Goal: Task Accomplishment & Management: Complete application form

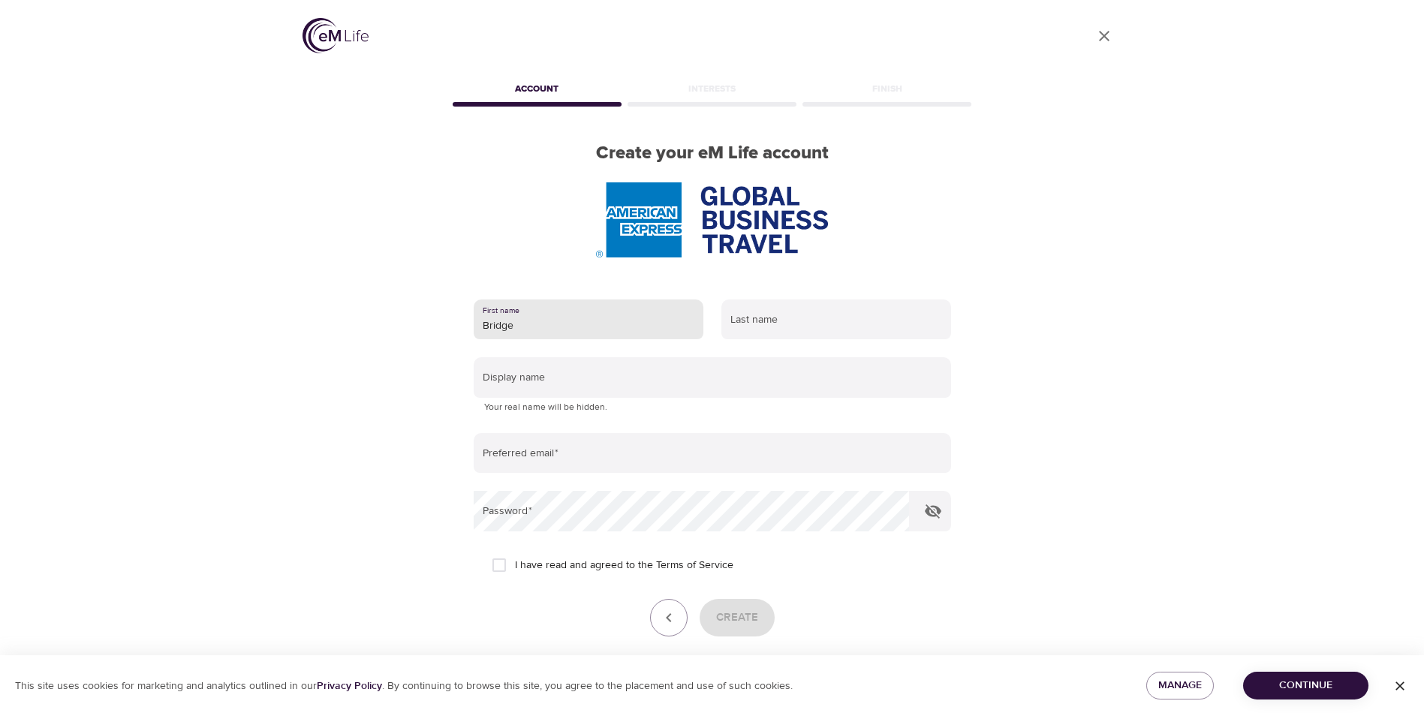
type input "[PERSON_NAME]"
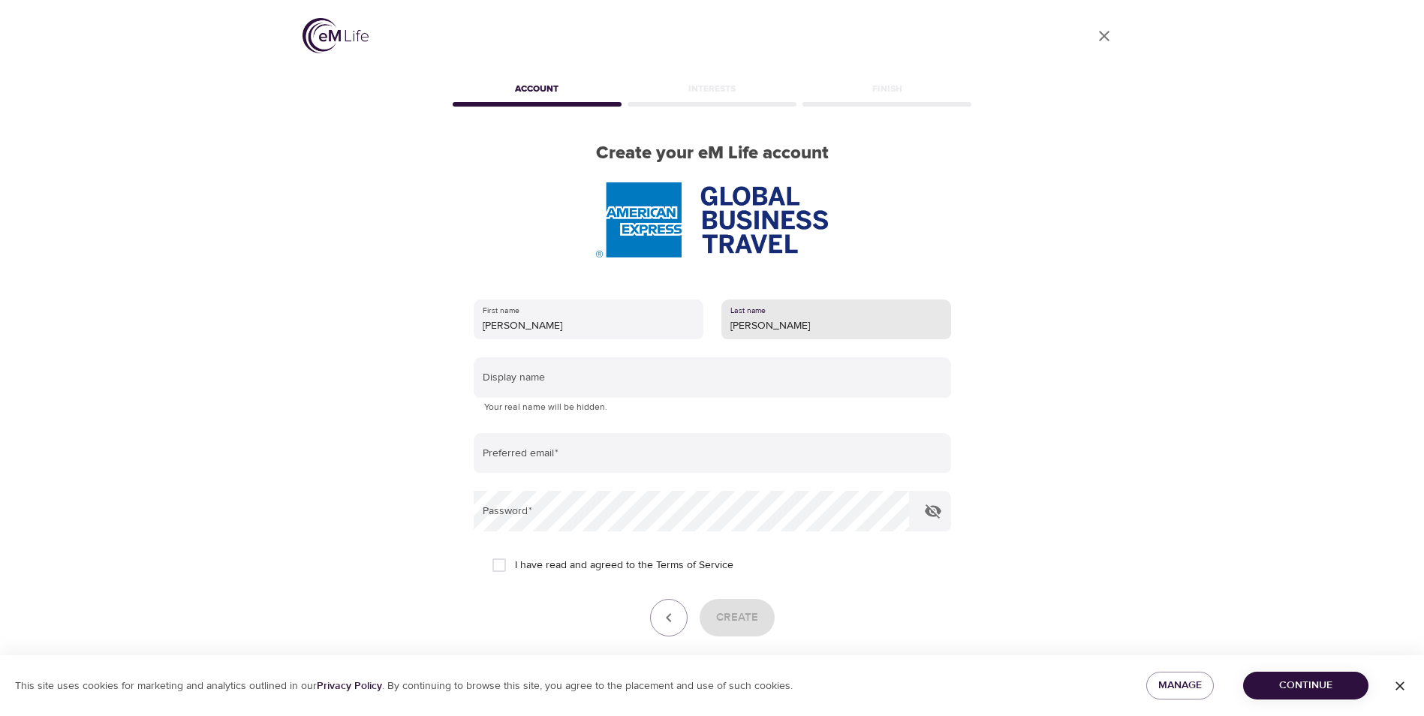
type input "[PERSON_NAME]"
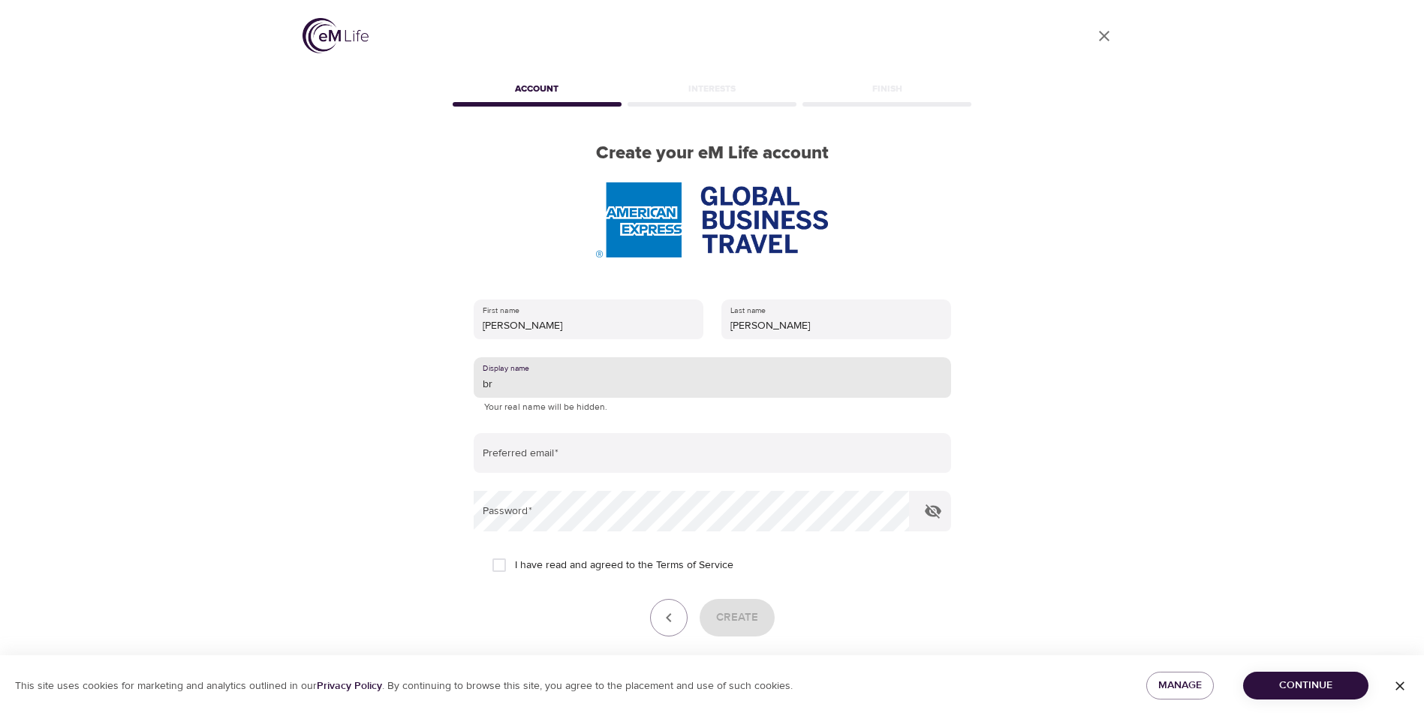
type input "b"
type input "bridgetter"
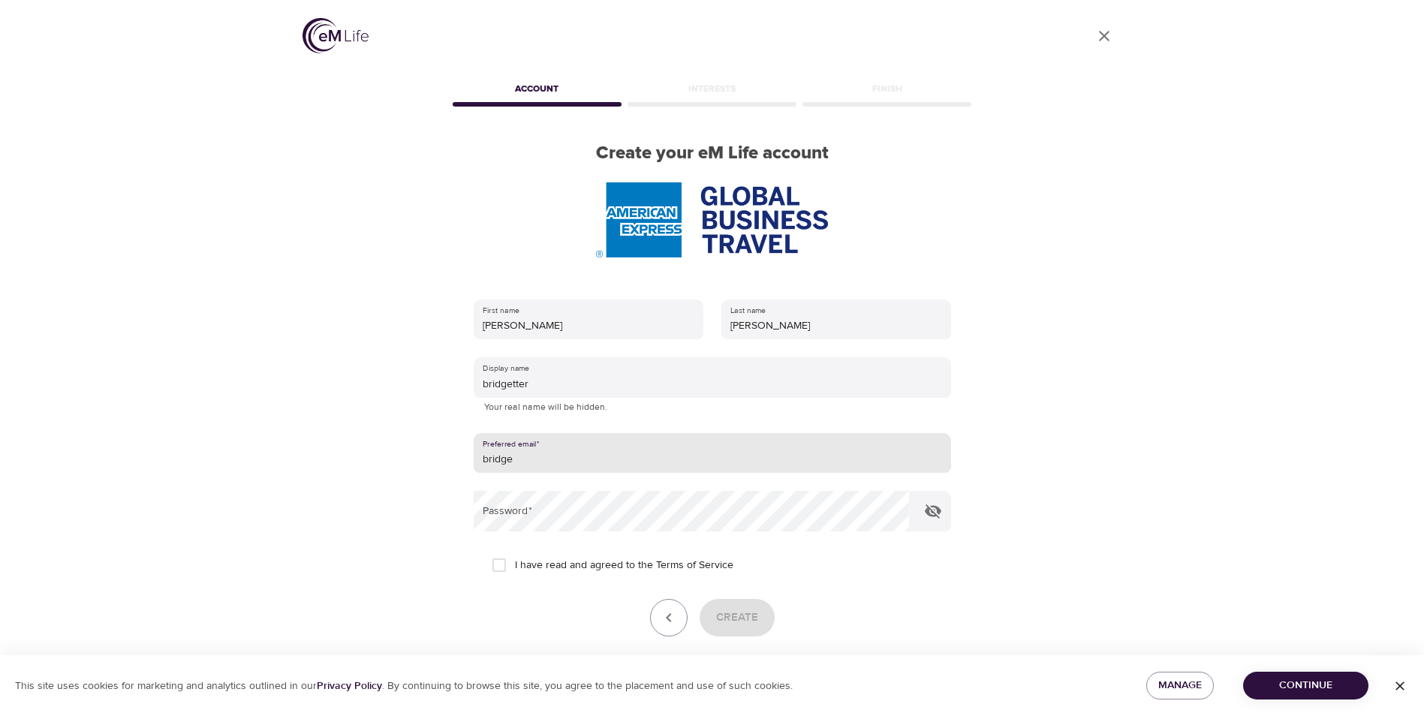
type input "[PERSON_NAME][EMAIL_ADDRESS][PERSON_NAME][DOMAIN_NAME]"
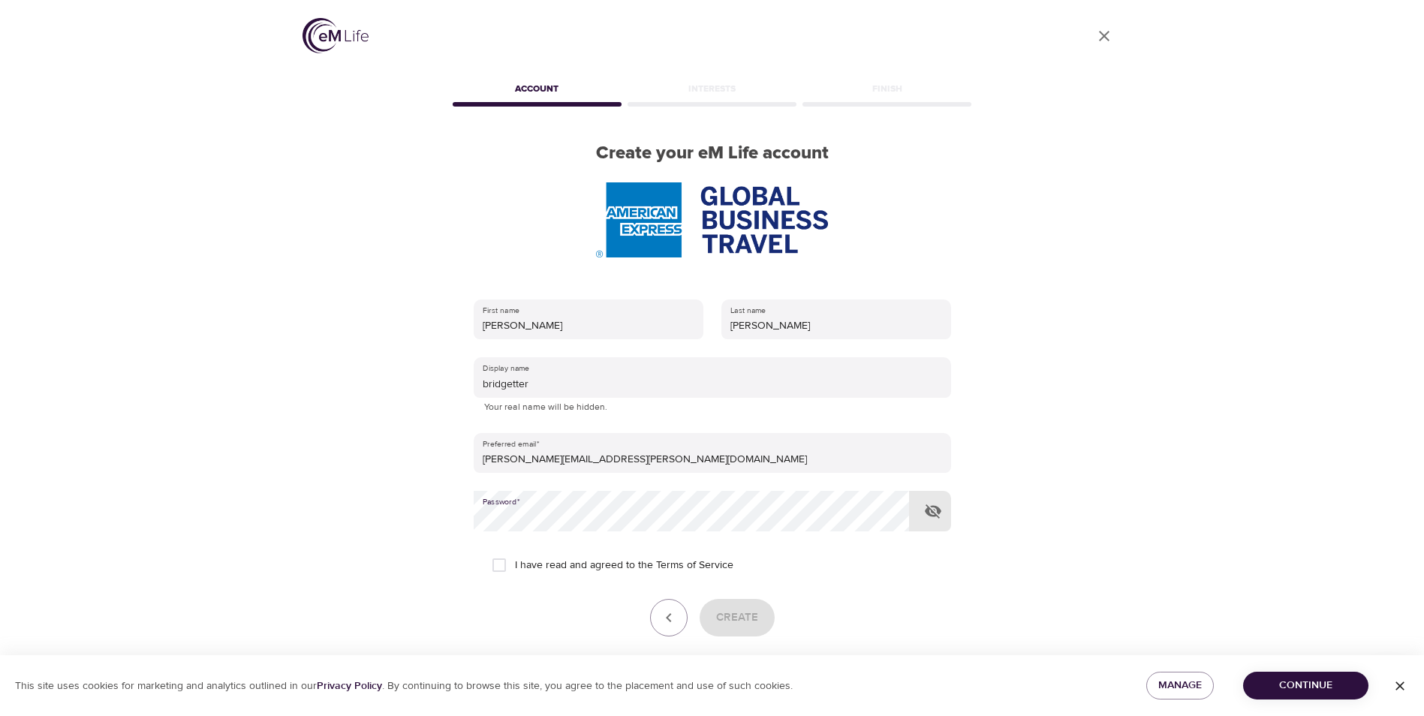
click at [537, 563] on span "I have read and agreed to the Terms of Service" at bounding box center [624, 566] width 219 height 16
click at [515, 563] on input "I have read and agreed to the Terms of Service" at bounding box center [500, 566] width 32 height 32
checkbox input "true"
click at [740, 625] on span "Create" at bounding box center [737, 618] width 42 height 20
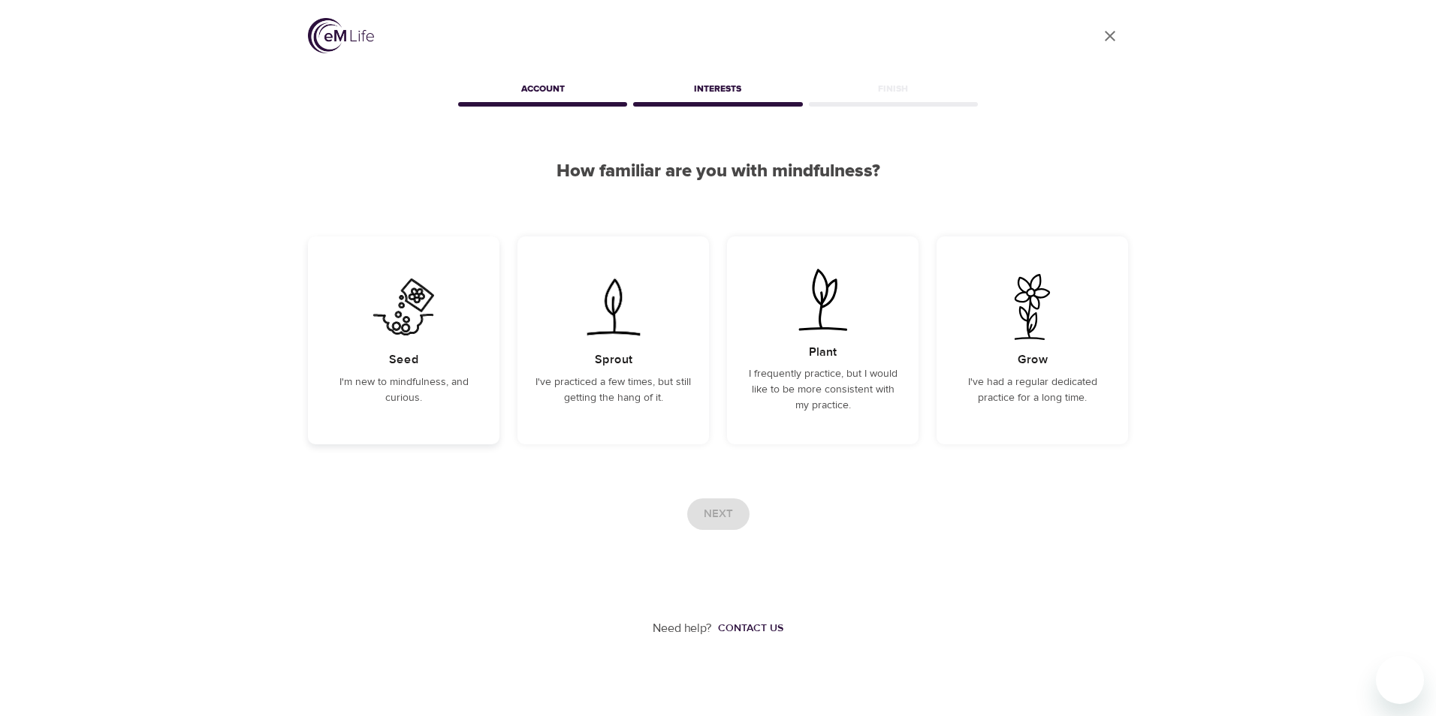
click at [398, 297] on img at bounding box center [404, 307] width 76 height 66
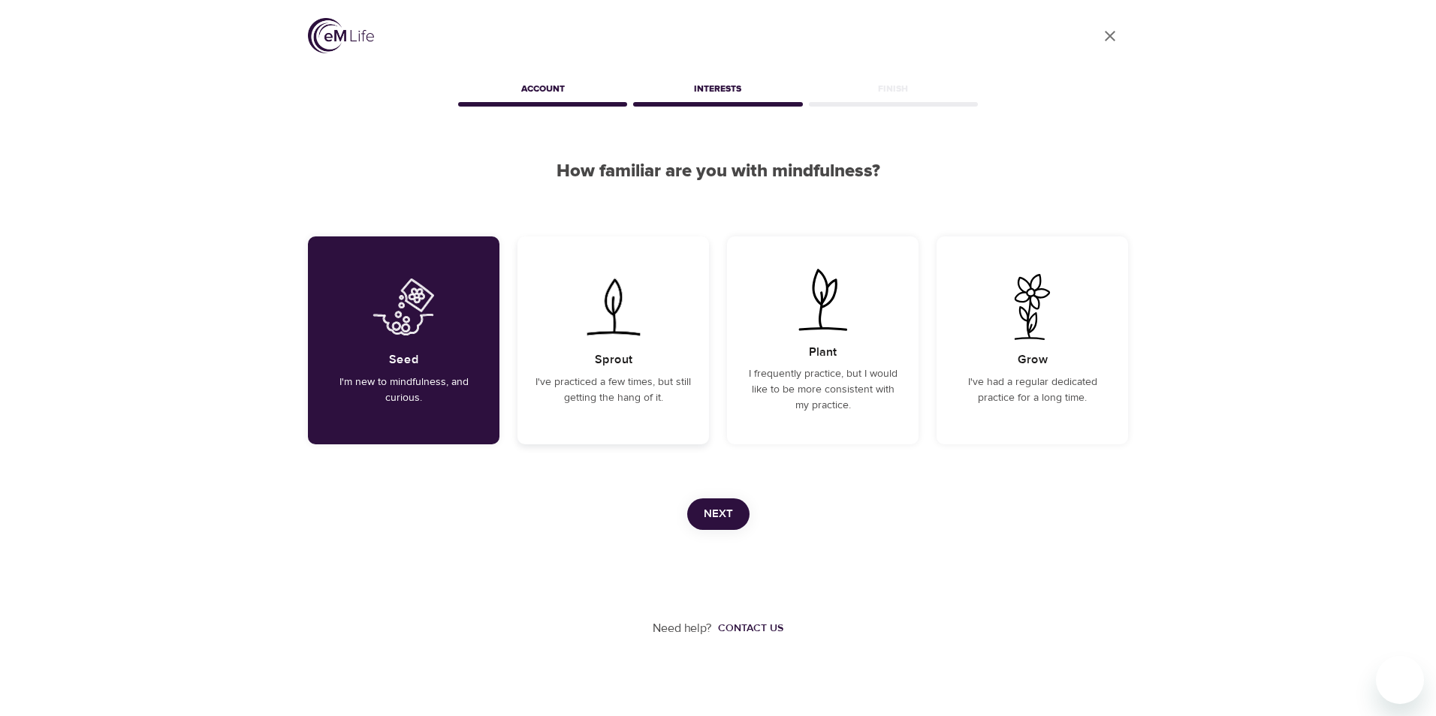
click at [563, 397] on p "I've practiced a few times, but still getting the hang of it." at bounding box center [612, 391] width 155 height 32
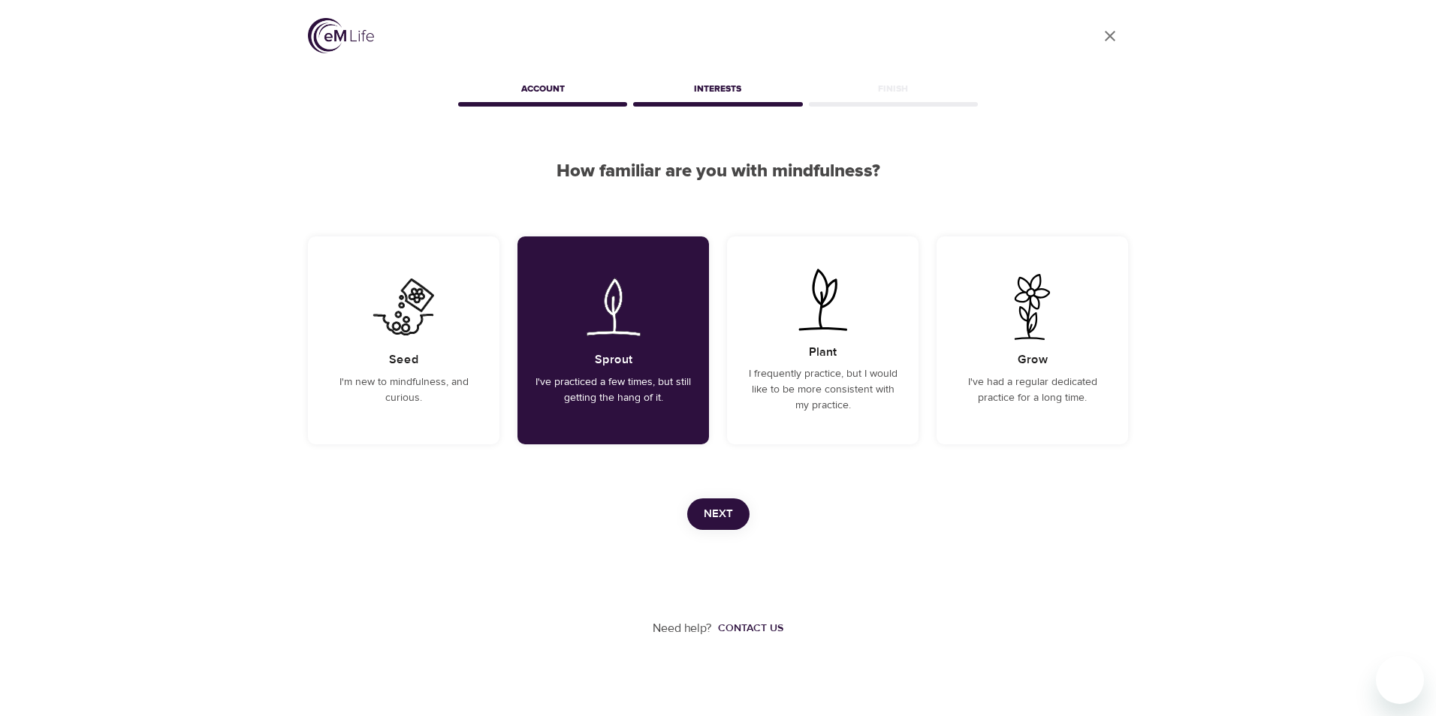
click at [718, 513] on span "Next" at bounding box center [718, 515] width 29 height 20
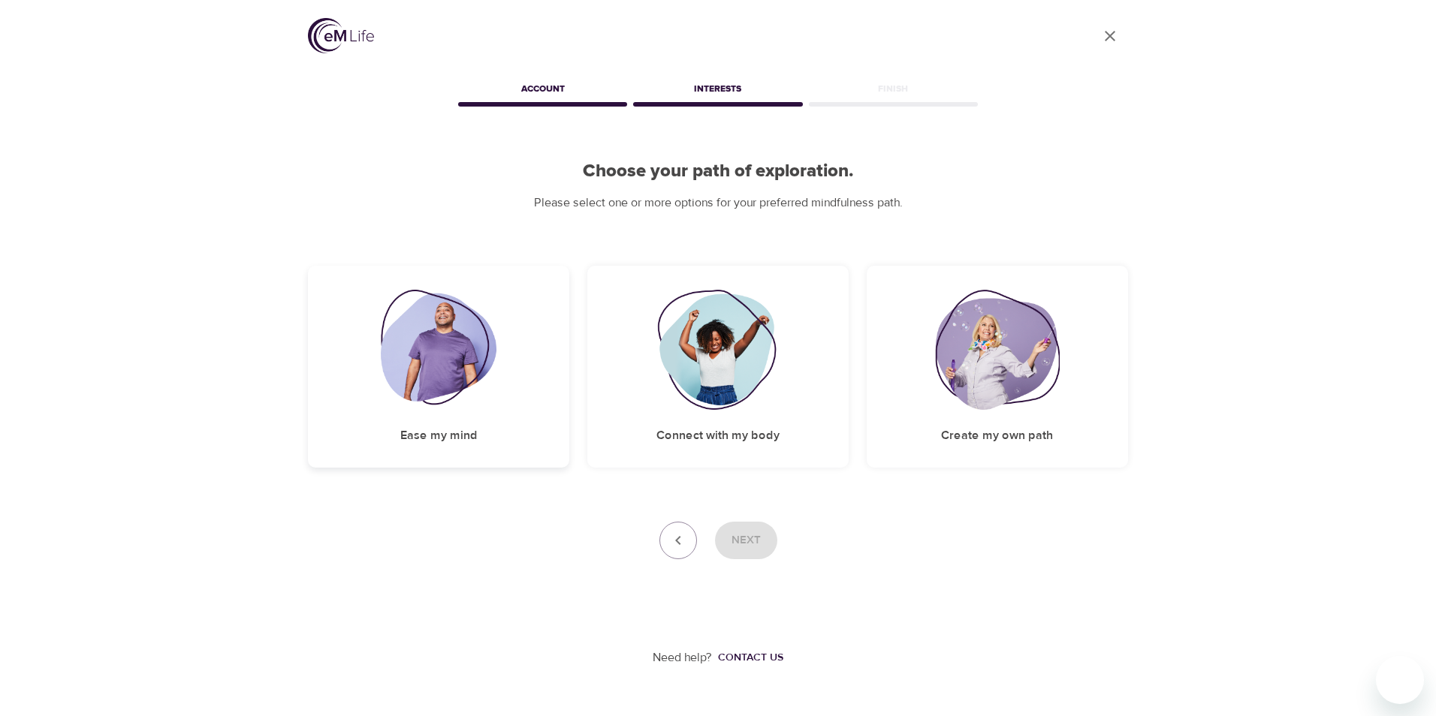
click at [427, 349] on img at bounding box center [439, 350] width 116 height 120
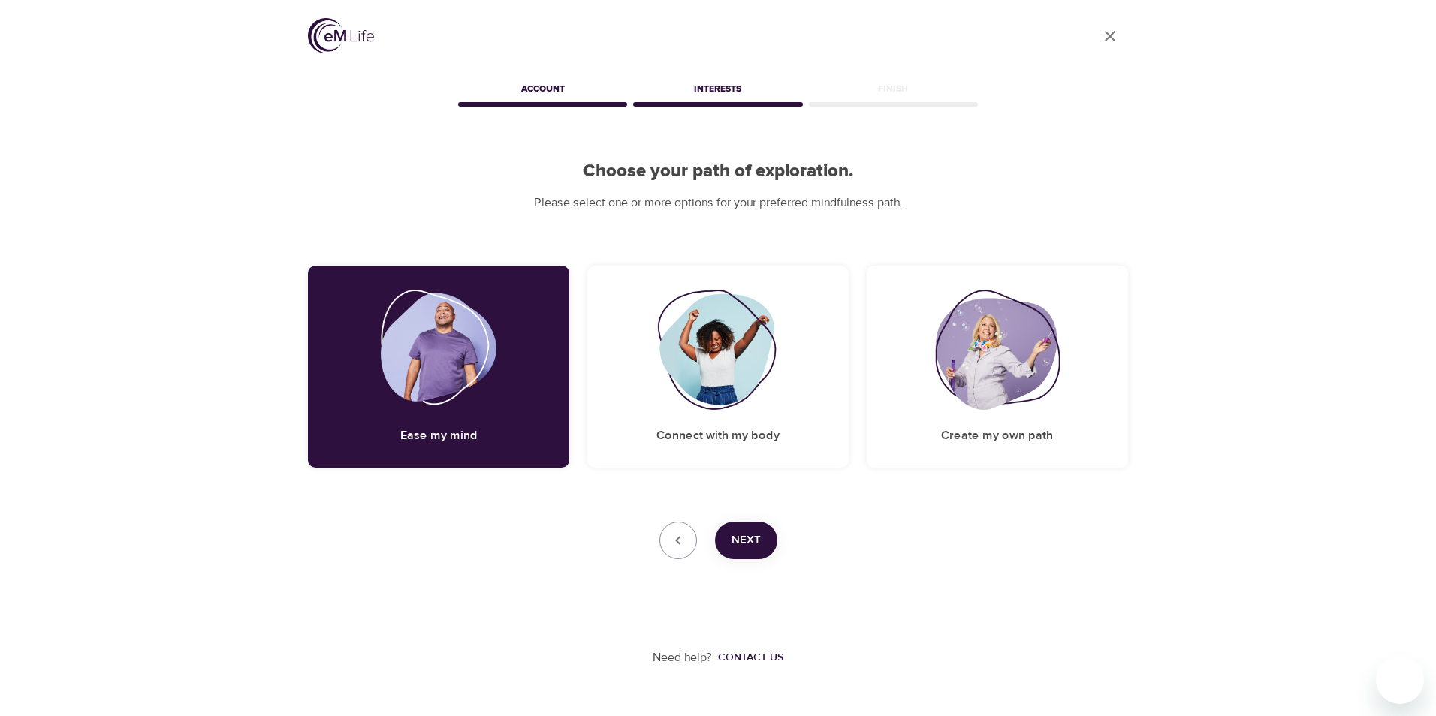
click at [747, 544] on span "Next" at bounding box center [745, 541] width 29 height 20
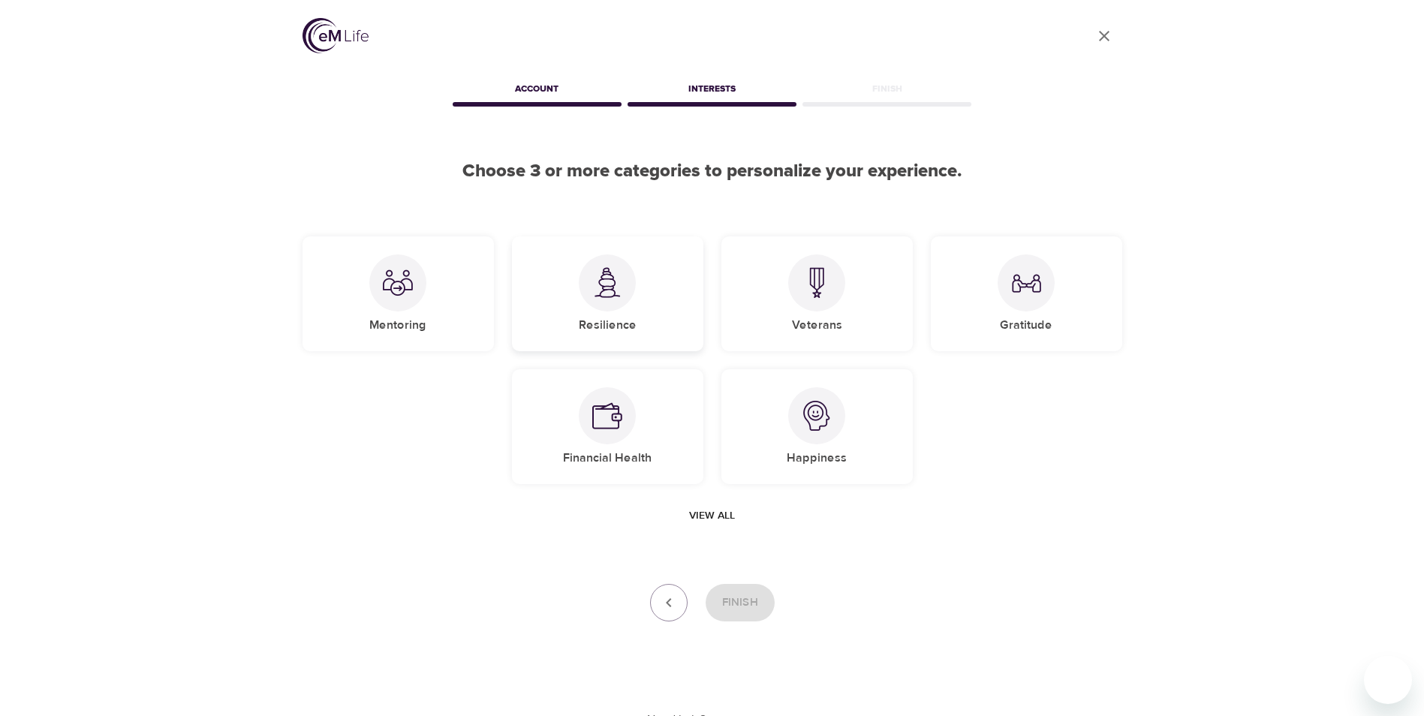
click at [608, 285] on img at bounding box center [607, 282] width 30 height 31
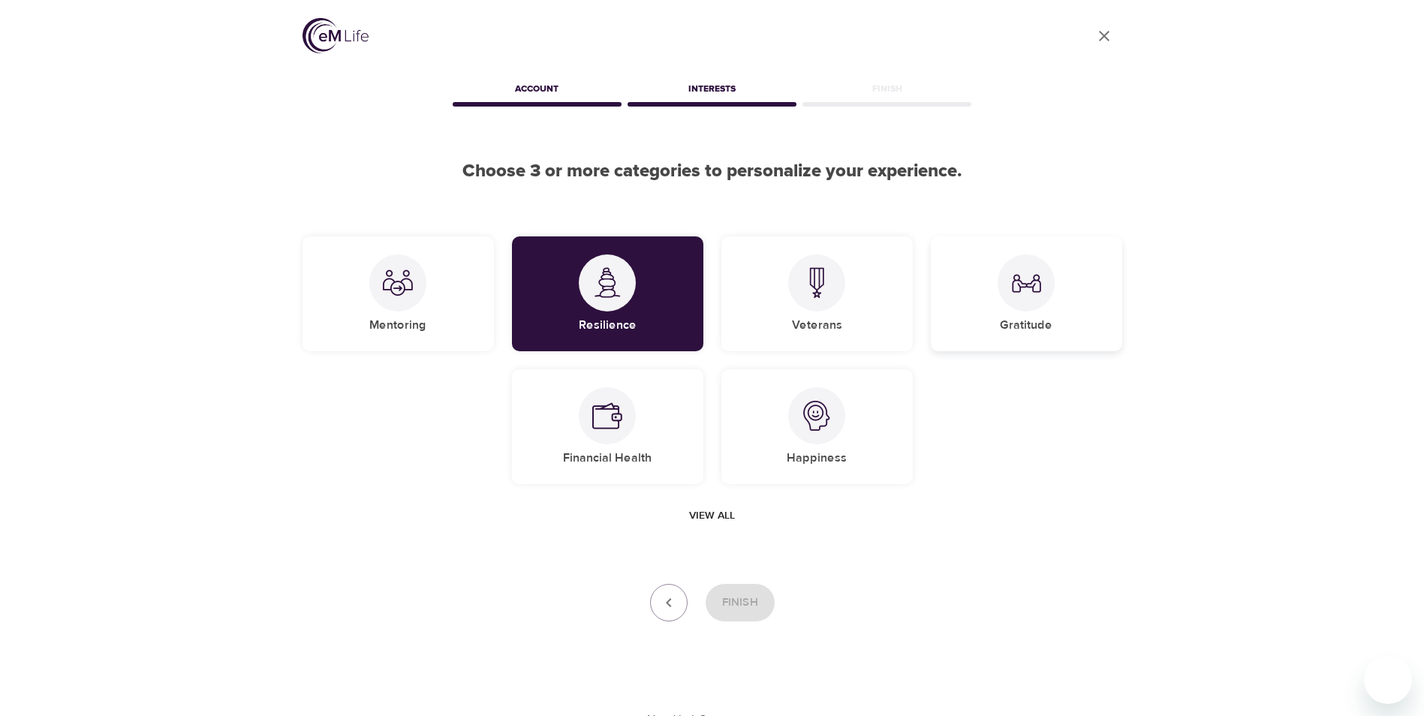
click at [990, 310] on div "Gratitude" at bounding box center [1026, 294] width 191 height 115
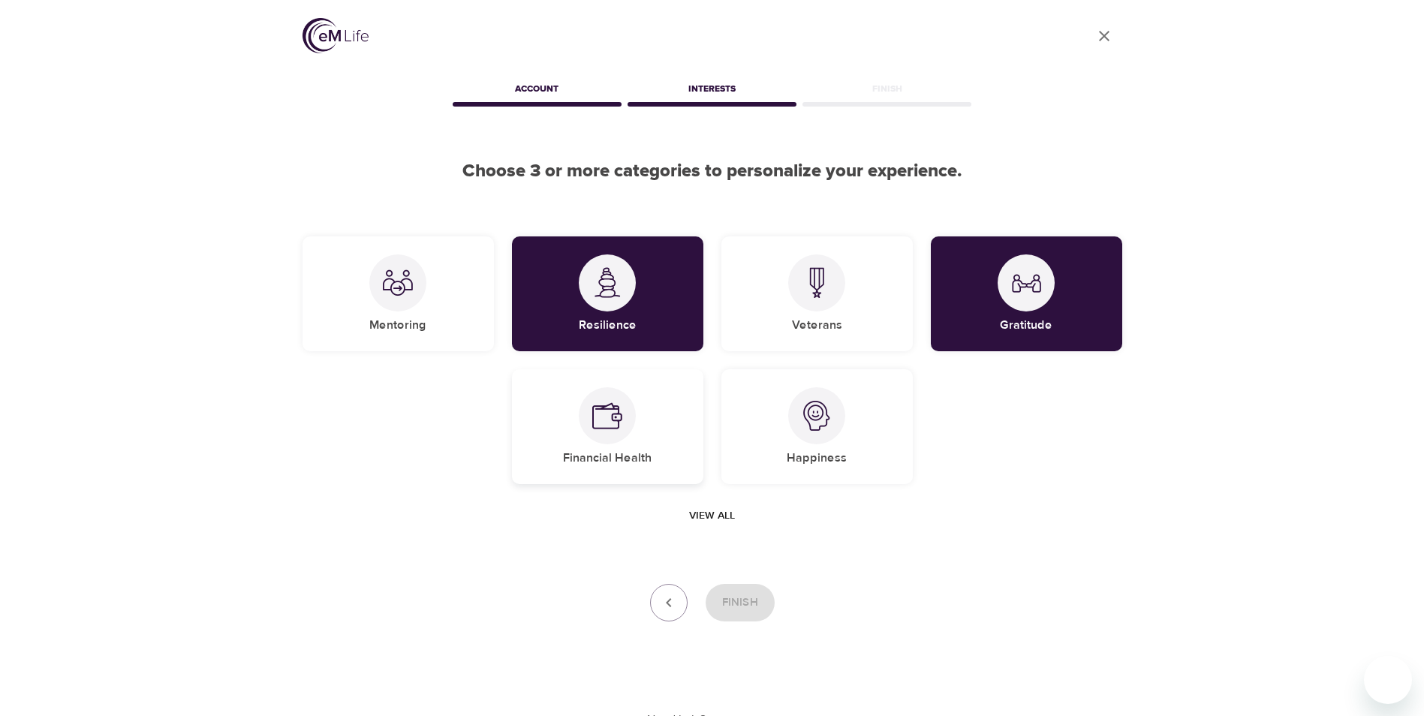
click at [635, 440] on div "Financial Health" at bounding box center [607, 426] width 191 height 115
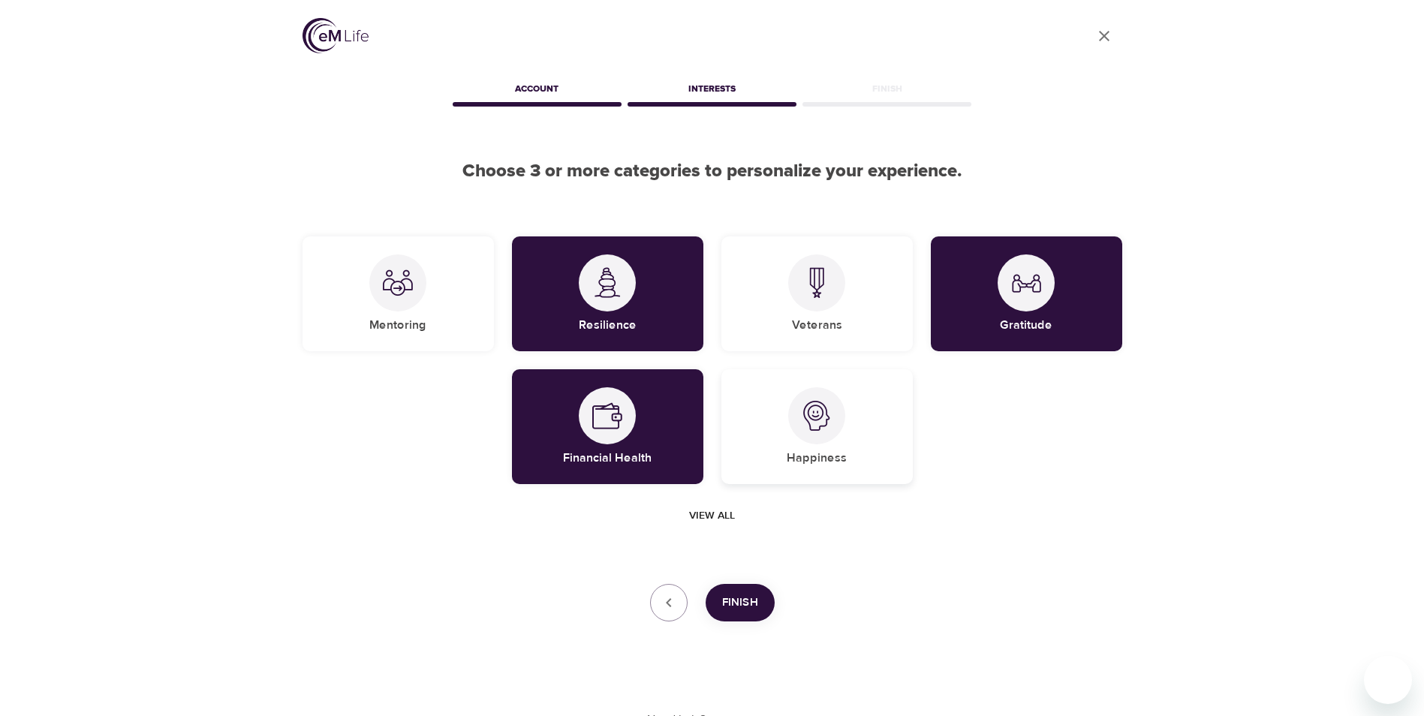
click at [837, 438] on div "Happiness" at bounding box center [817, 426] width 191 height 115
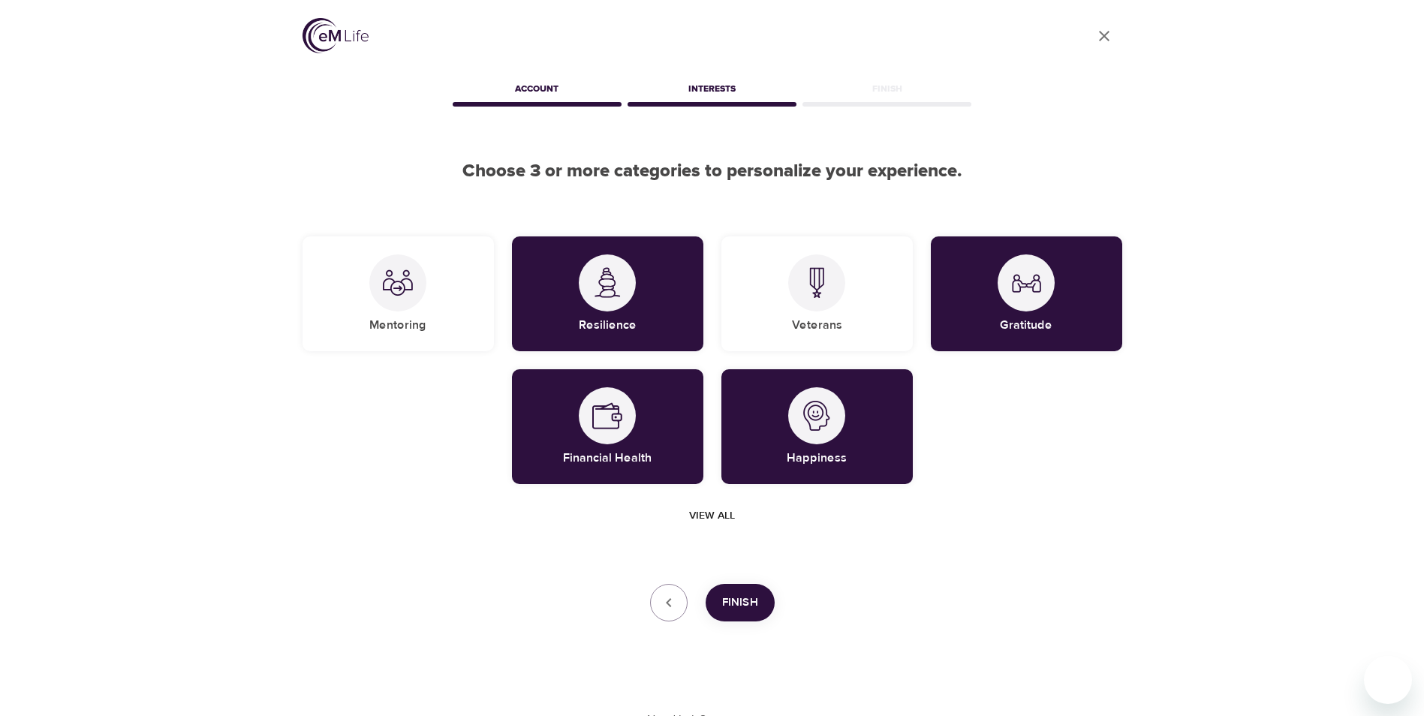
click at [735, 604] on span "Finish" at bounding box center [740, 603] width 36 height 20
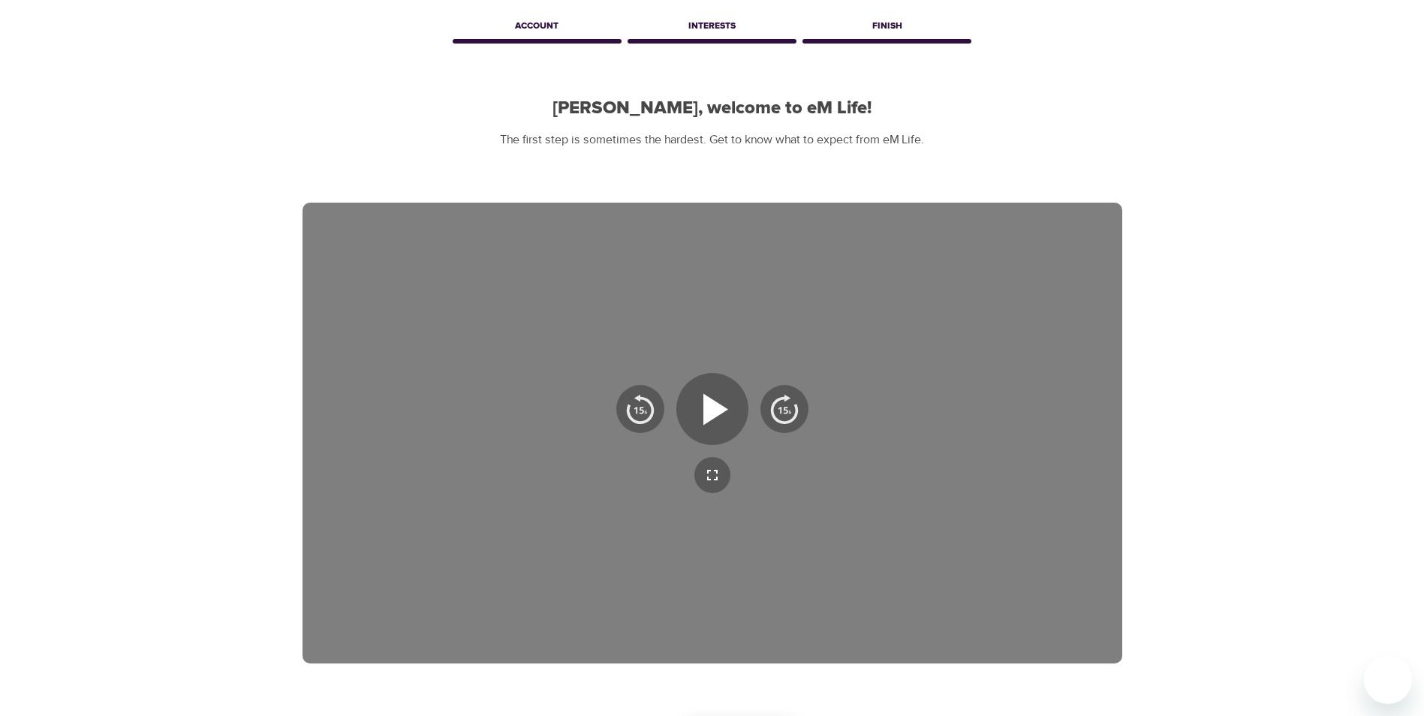
scroll to position [150, 0]
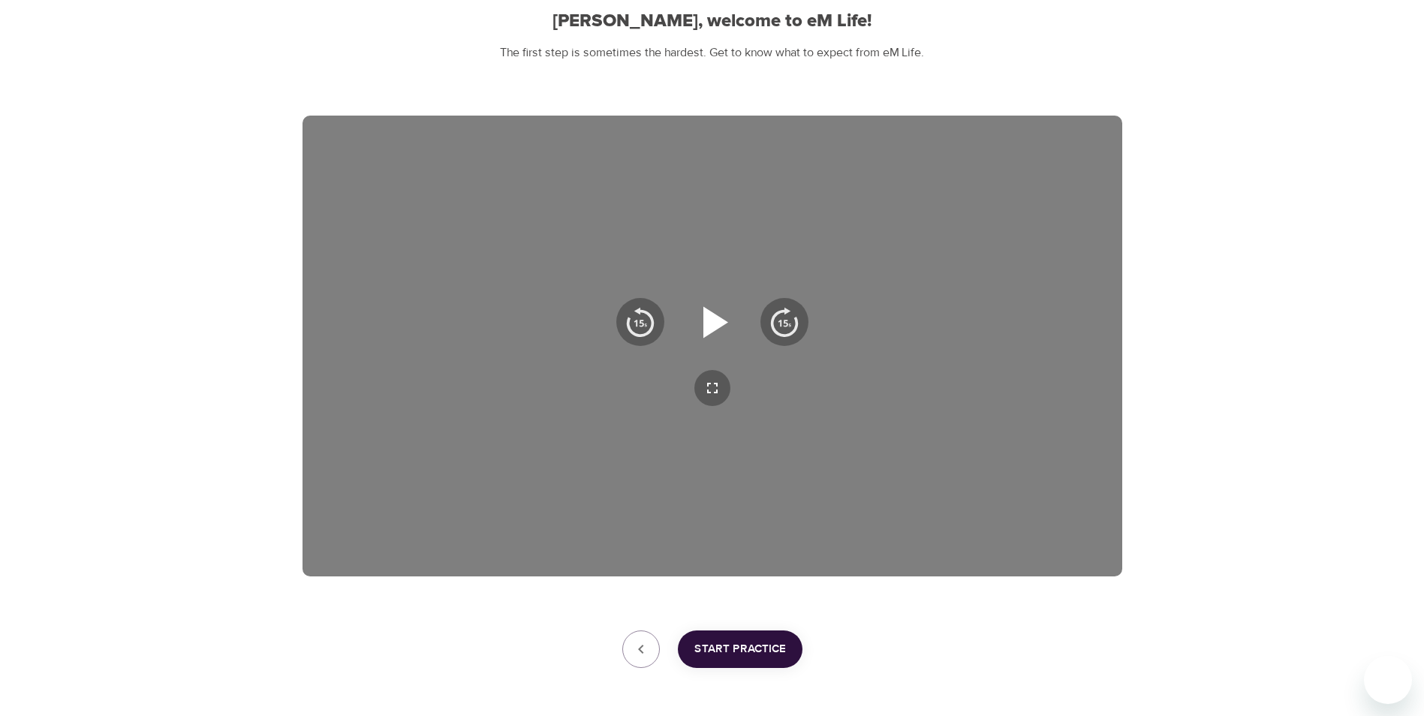
click at [714, 328] on icon "button" at bounding box center [716, 322] width 25 height 32
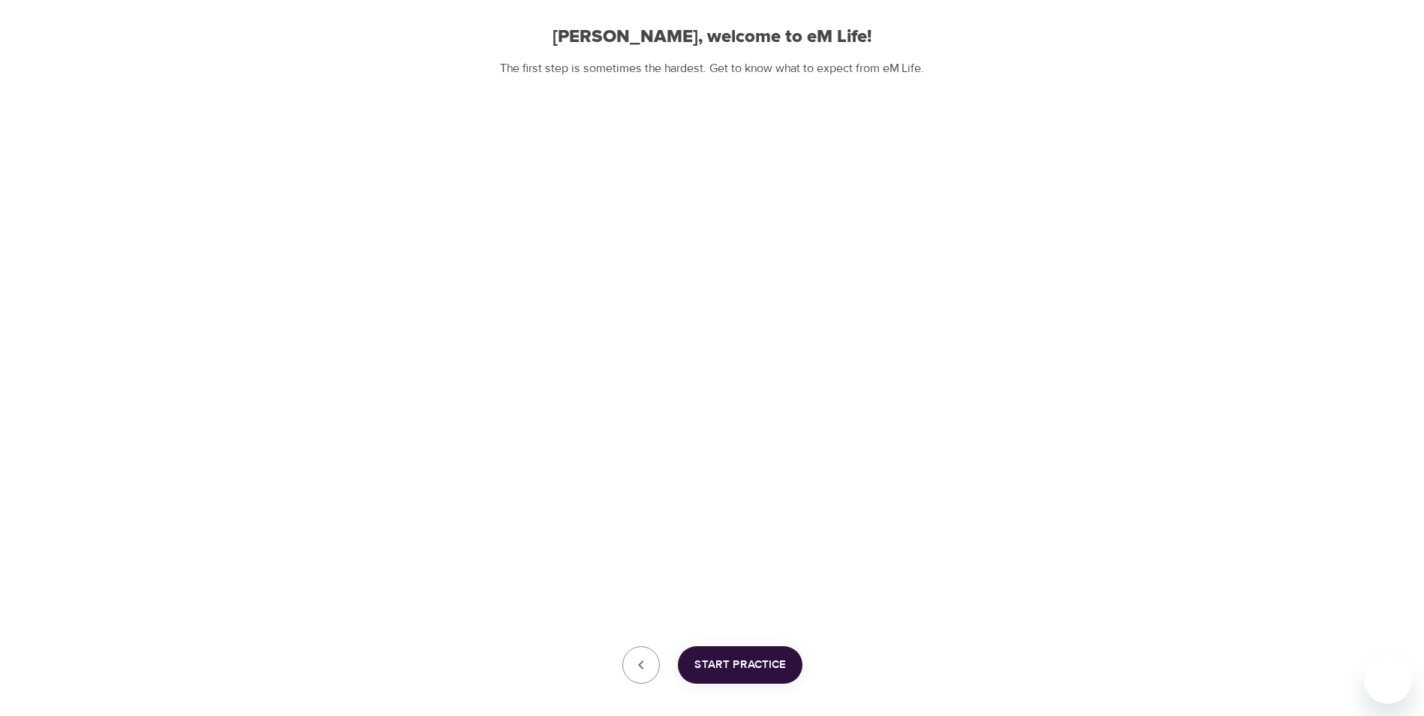
scroll to position [209, 0]
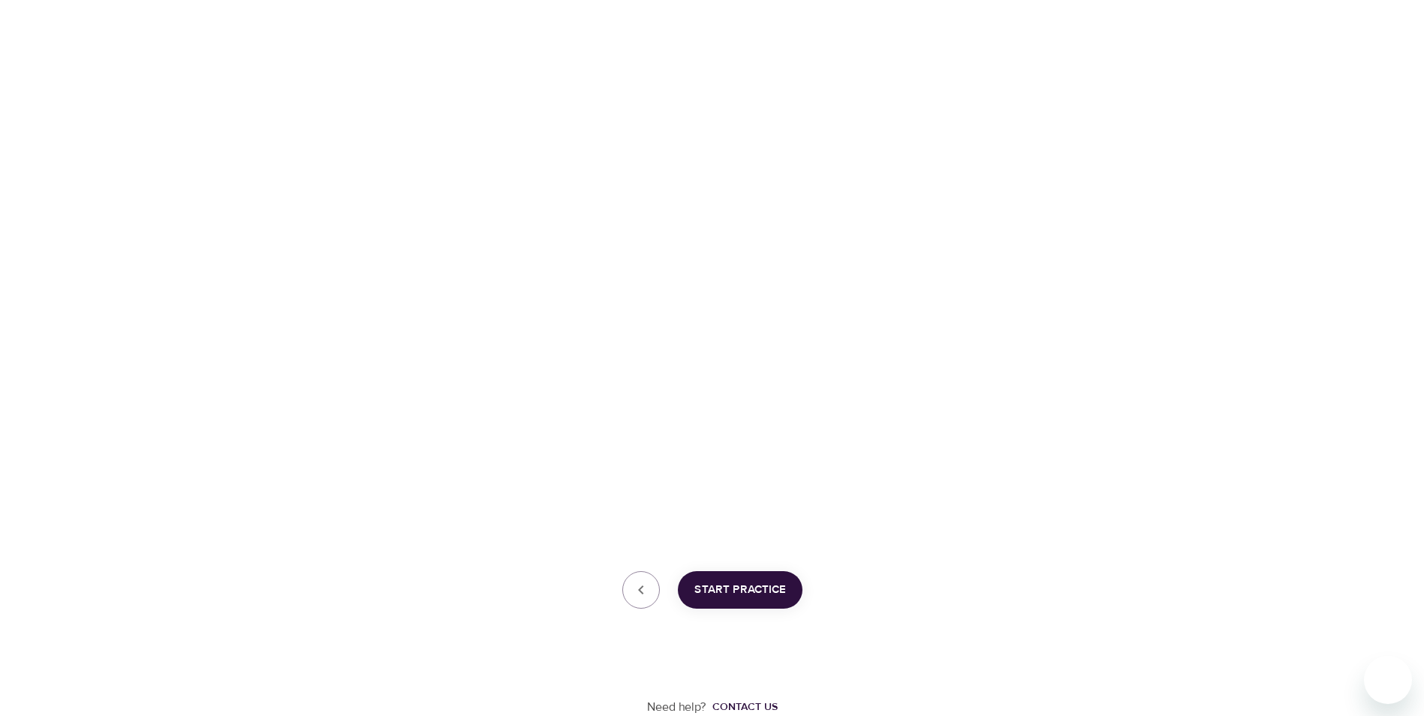
click at [734, 598] on span "Start Practice" at bounding box center [741, 590] width 92 height 20
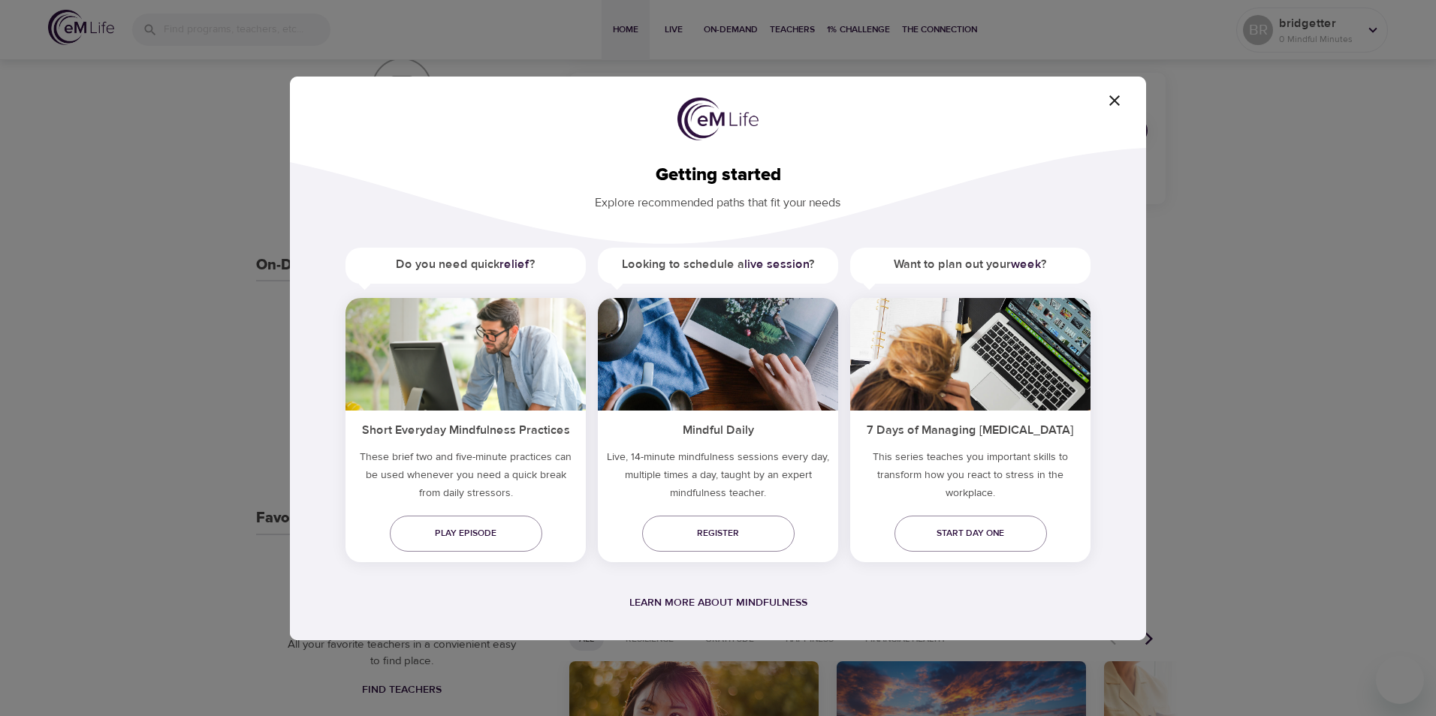
click at [1126, 97] on span "button" at bounding box center [1114, 101] width 36 height 18
